Goal: Check status: Check status

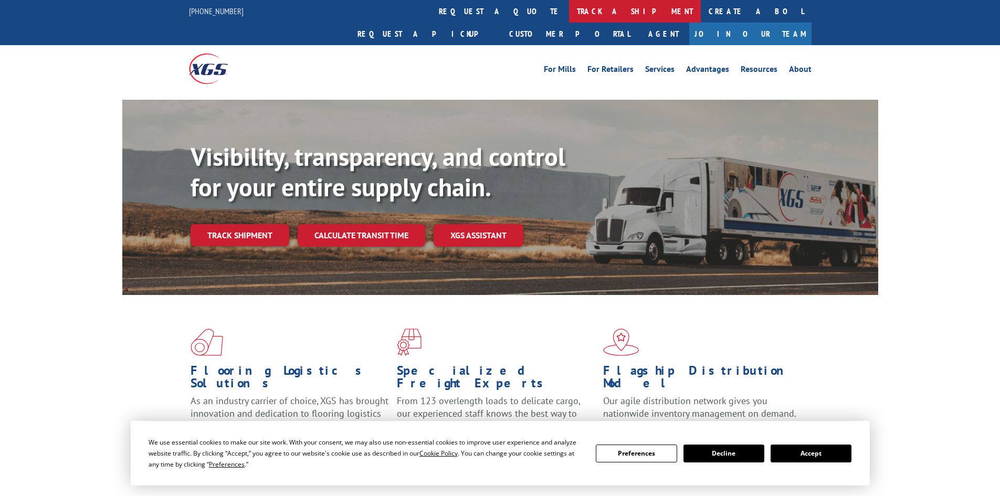
click at [569, 15] on link "track a shipment" at bounding box center [635, 11] width 132 height 23
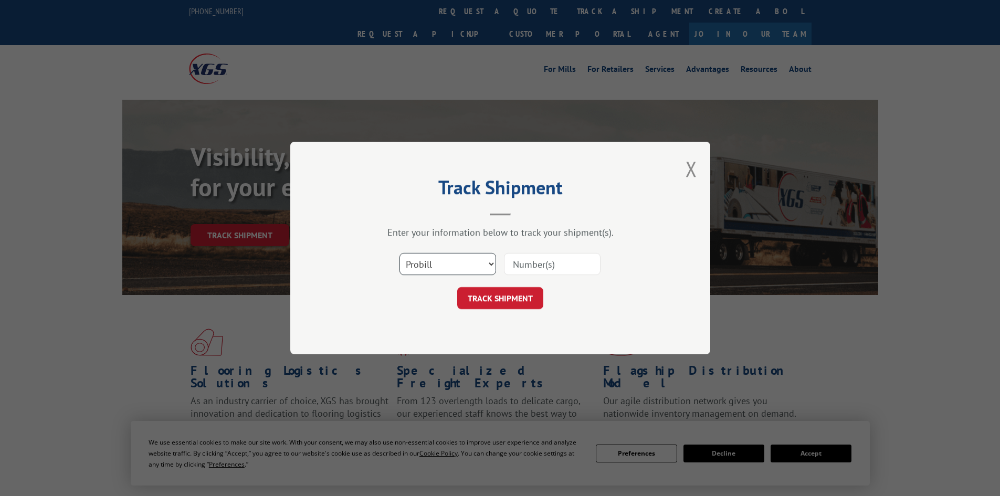
click at [418, 266] on select "Select category... Probill BOL PO" at bounding box center [447, 264] width 97 height 22
select select "bol"
click at [399, 253] on select "Select category... Probill BOL PO" at bounding box center [447, 264] width 97 height 22
click at [564, 268] on input at bounding box center [552, 264] width 97 height 22
click at [541, 263] on input at bounding box center [552, 264] width 97 height 22
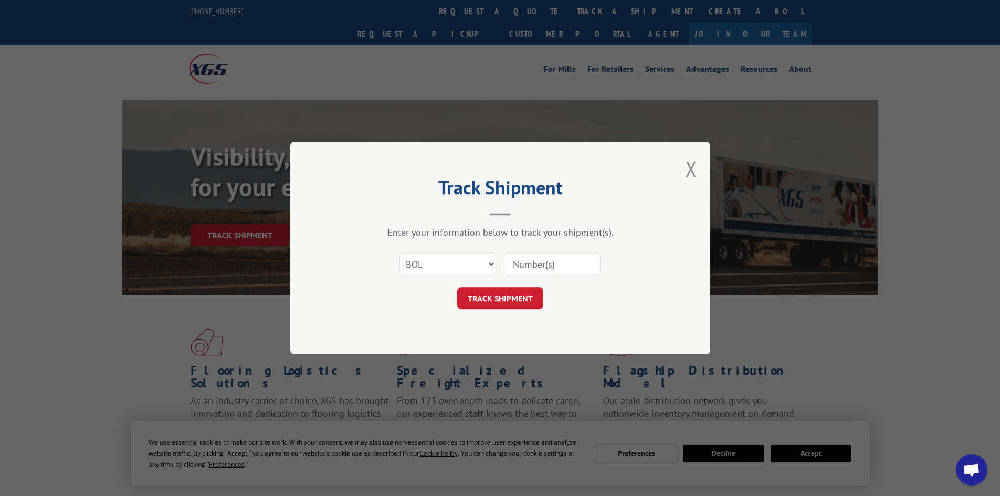
paste input "6025938"
type input "6025938"
click at [494, 299] on button "TRACK SHIPMENT" at bounding box center [500, 298] width 86 height 22
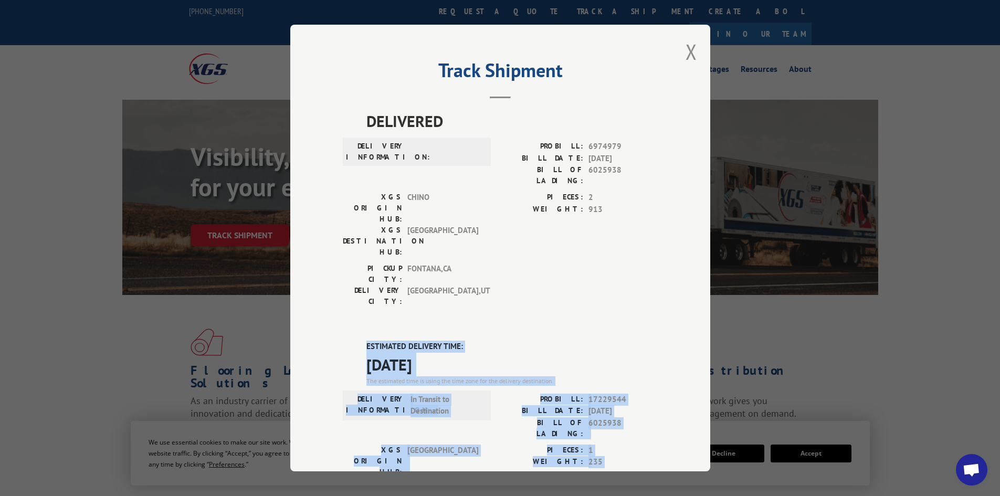
drag, startPoint x: 364, startPoint y: 283, endPoint x: 450, endPoint y: 428, distance: 168.8
copy div "ESTIMATED DELIVERY TIME: [DATE] The estimated time is using the time zone for t…"
click at [685, 56] on button "Close modal" at bounding box center [691, 52] width 12 height 28
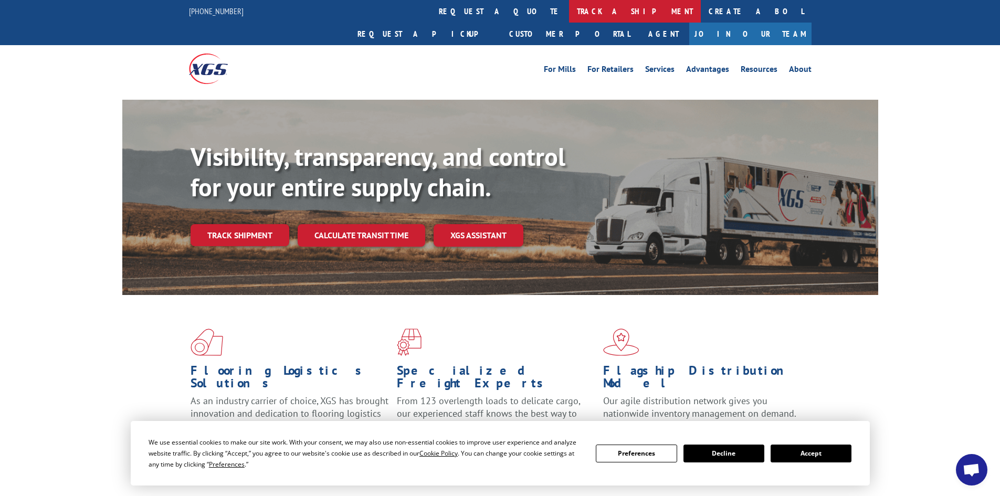
click at [569, 15] on link "track a shipment" at bounding box center [635, 11] width 132 height 23
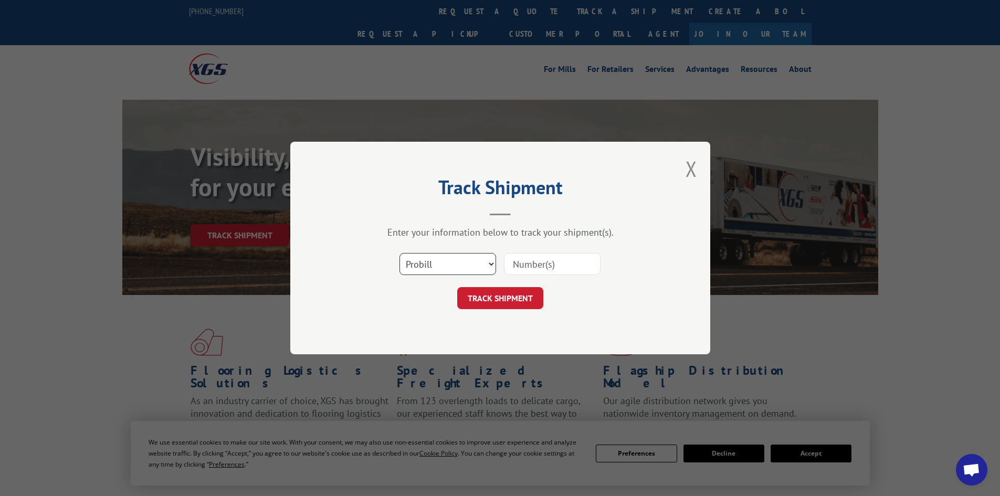
click at [436, 270] on select "Select category... Probill BOL PO" at bounding box center [447, 264] width 97 height 22
select select "bol"
click at [399, 253] on select "Select category... Probill BOL PO" at bounding box center [447, 264] width 97 height 22
click at [526, 264] on input at bounding box center [552, 264] width 97 height 22
paste input "6006978"
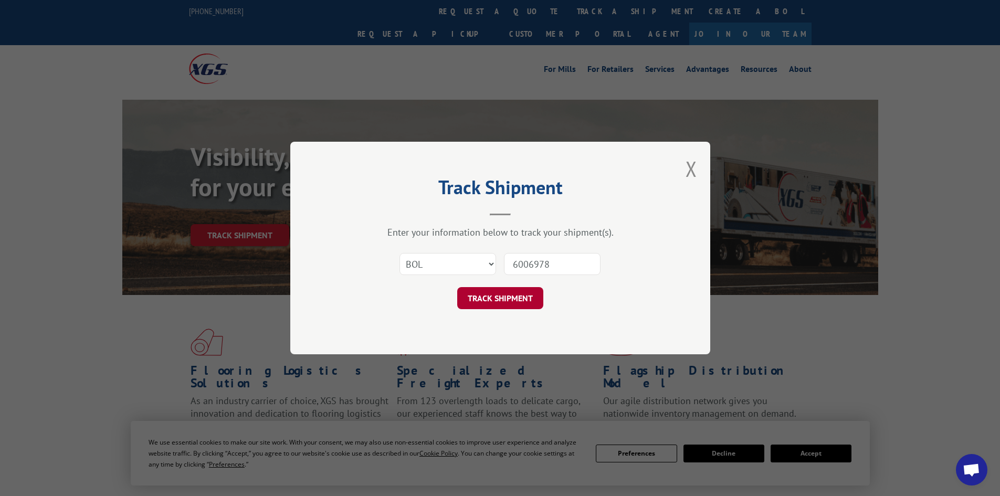
type input "6006978"
click at [499, 300] on button "TRACK SHIPMENT" at bounding box center [500, 298] width 86 height 22
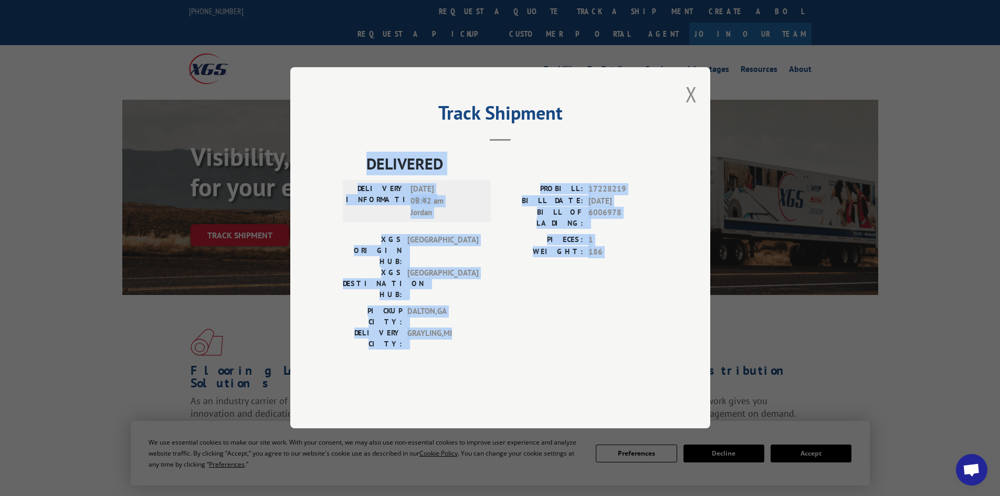
drag, startPoint x: 367, startPoint y: 194, endPoint x: 458, endPoint y: 313, distance: 149.8
click at [462, 316] on div "DELIVERED DELIVERY INFORMATION: [DATE] 08:42 am [PERSON_NAME]: 17228219 BILL DA…" at bounding box center [500, 253] width 315 height 203
copy div "DELIVERED DELIVERY INFORMATION: [DATE] 08:42 am [PERSON_NAME]: 17228219 BILL DA…"
click at [687, 108] on button "Close modal" at bounding box center [691, 94] width 12 height 28
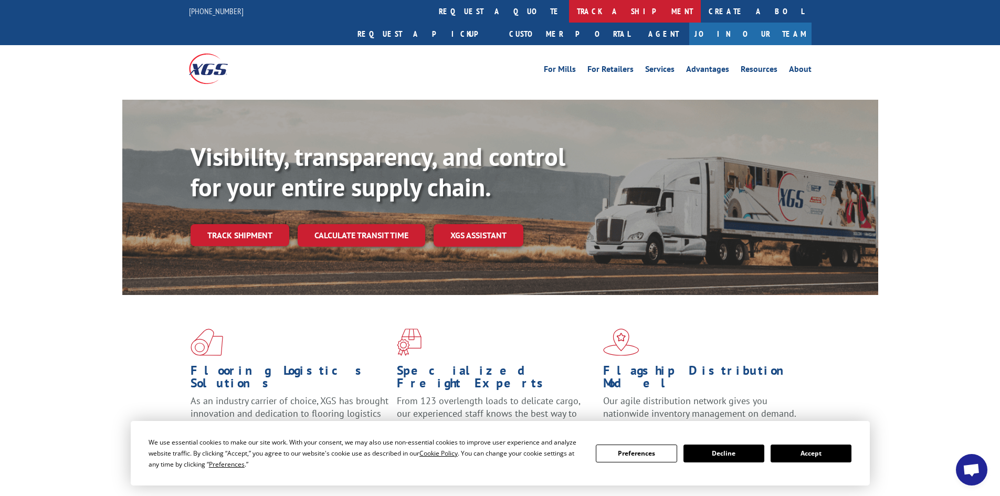
drag, startPoint x: 465, startPoint y: 8, endPoint x: 457, endPoint y: 36, distance: 29.4
click at [569, 8] on link "track a shipment" at bounding box center [635, 11] width 132 height 23
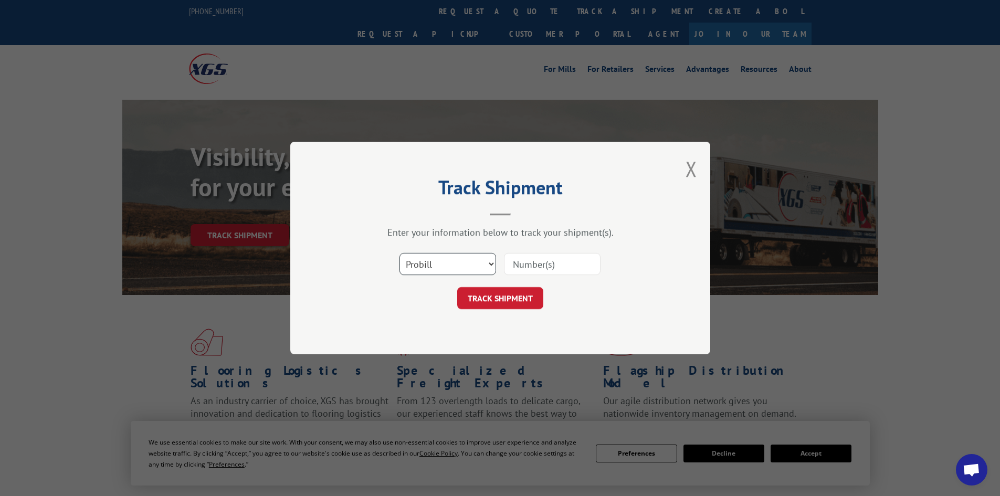
drag, startPoint x: 451, startPoint y: 265, endPoint x: 443, endPoint y: 270, distance: 9.5
click at [451, 265] on select "Select category... Probill BOL PO" at bounding box center [447, 264] width 97 height 22
select select "bol"
click at [399, 253] on select "Select category... Probill BOL PO" at bounding box center [447, 264] width 97 height 22
click at [535, 268] on input at bounding box center [552, 264] width 97 height 22
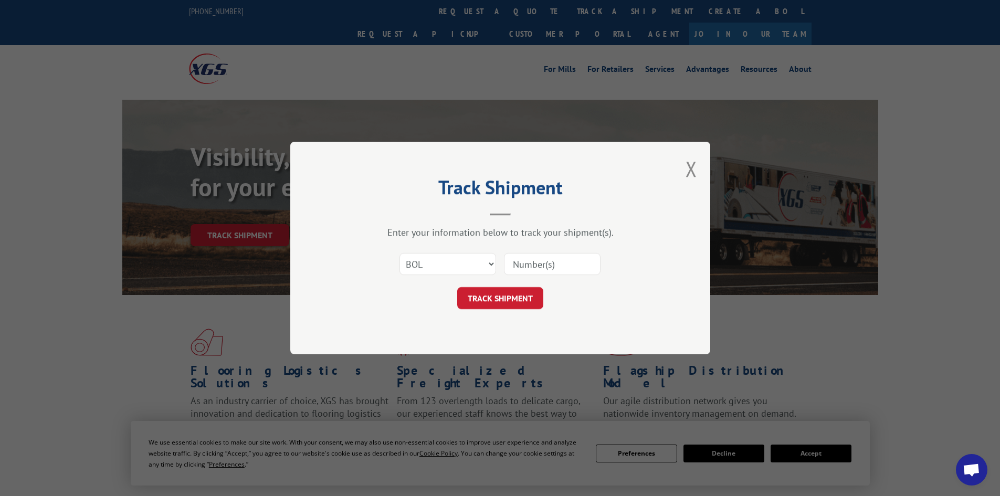
paste input "5158167"
type input "5158167"
click at [488, 302] on button "TRACK SHIPMENT" at bounding box center [500, 298] width 86 height 22
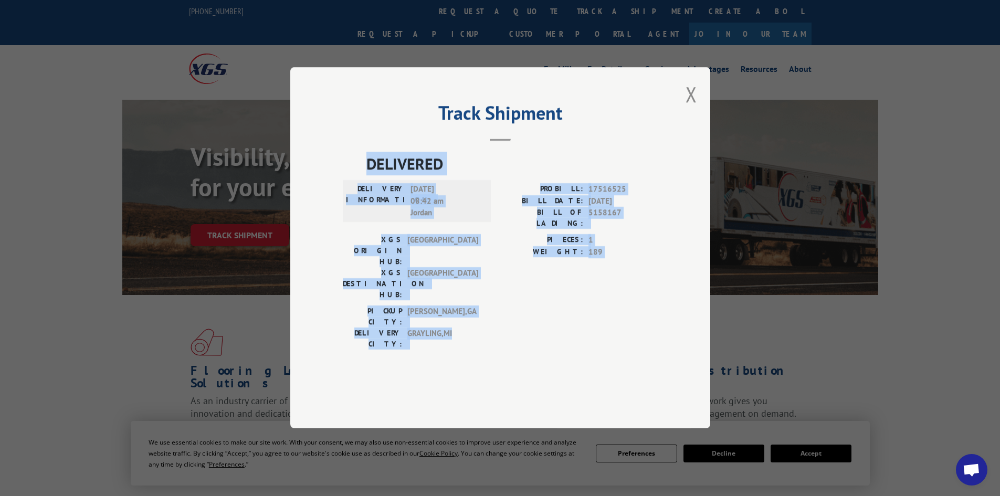
drag, startPoint x: 366, startPoint y: 192, endPoint x: 453, endPoint y: 301, distance: 139.7
click at [474, 333] on div "DELIVERED DELIVERY INFORMATION: [DATE] 08:42 am [PERSON_NAME]: 17516525 BILL DA…" at bounding box center [500, 267] width 315 height 231
copy div "DELIVERED DELIVERY INFORMATION: [DATE] 08:42 am [PERSON_NAME]: 17516525 BILL DA…"
click at [690, 108] on button "Close modal" at bounding box center [691, 94] width 12 height 28
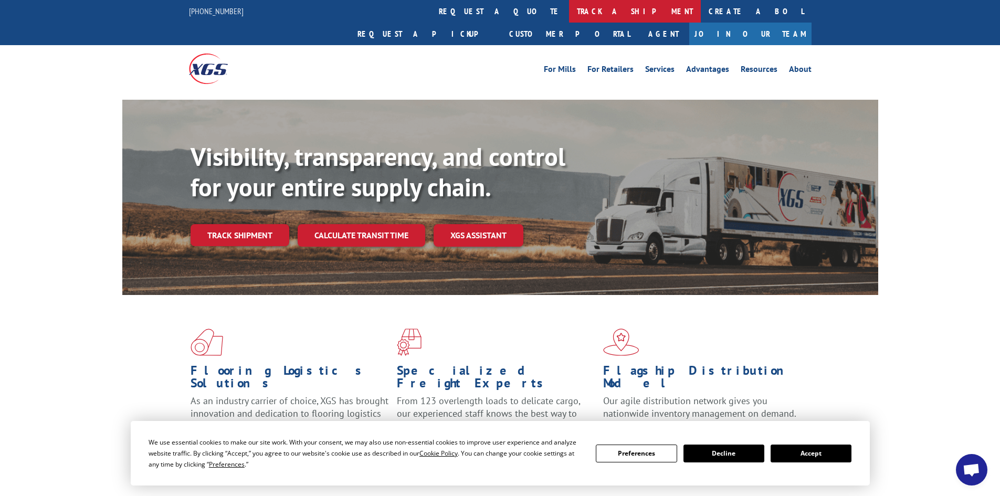
click at [569, 10] on link "track a shipment" at bounding box center [635, 11] width 132 height 23
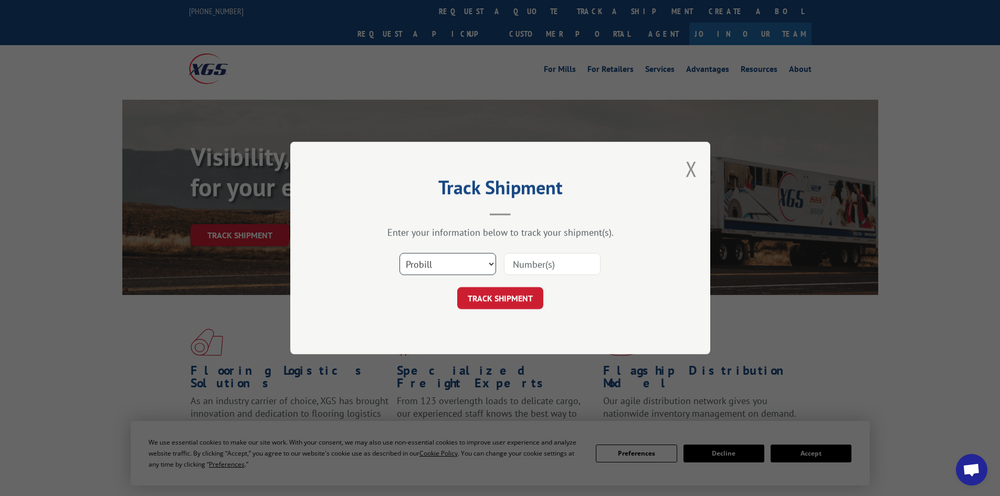
click at [446, 259] on select "Select category... Probill BOL PO" at bounding box center [447, 264] width 97 height 22
click at [399, 253] on select "Select category... Probill BOL PO" at bounding box center [447, 264] width 97 height 22
click at [521, 262] on input at bounding box center [552, 264] width 97 height 22
paste input "6042667"
type input "6042667"
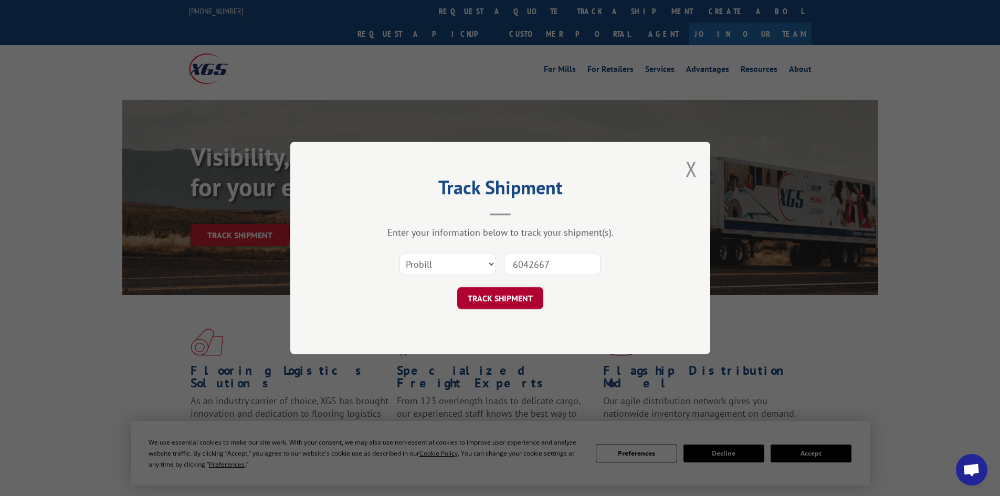
click at [510, 303] on button "TRACK SHIPMENT" at bounding box center [500, 298] width 86 height 22
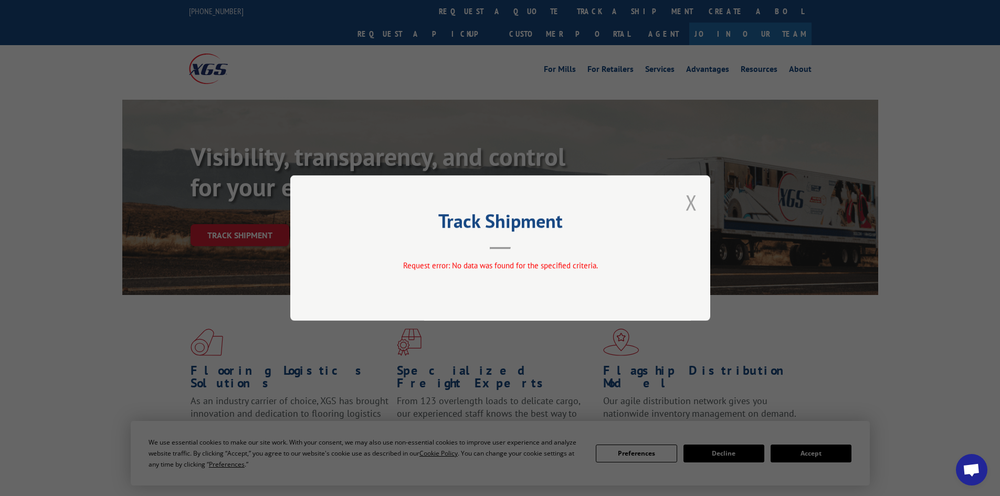
click at [695, 201] on button "Close modal" at bounding box center [691, 202] width 12 height 28
